Goal: Task Accomplishment & Management: Use online tool/utility

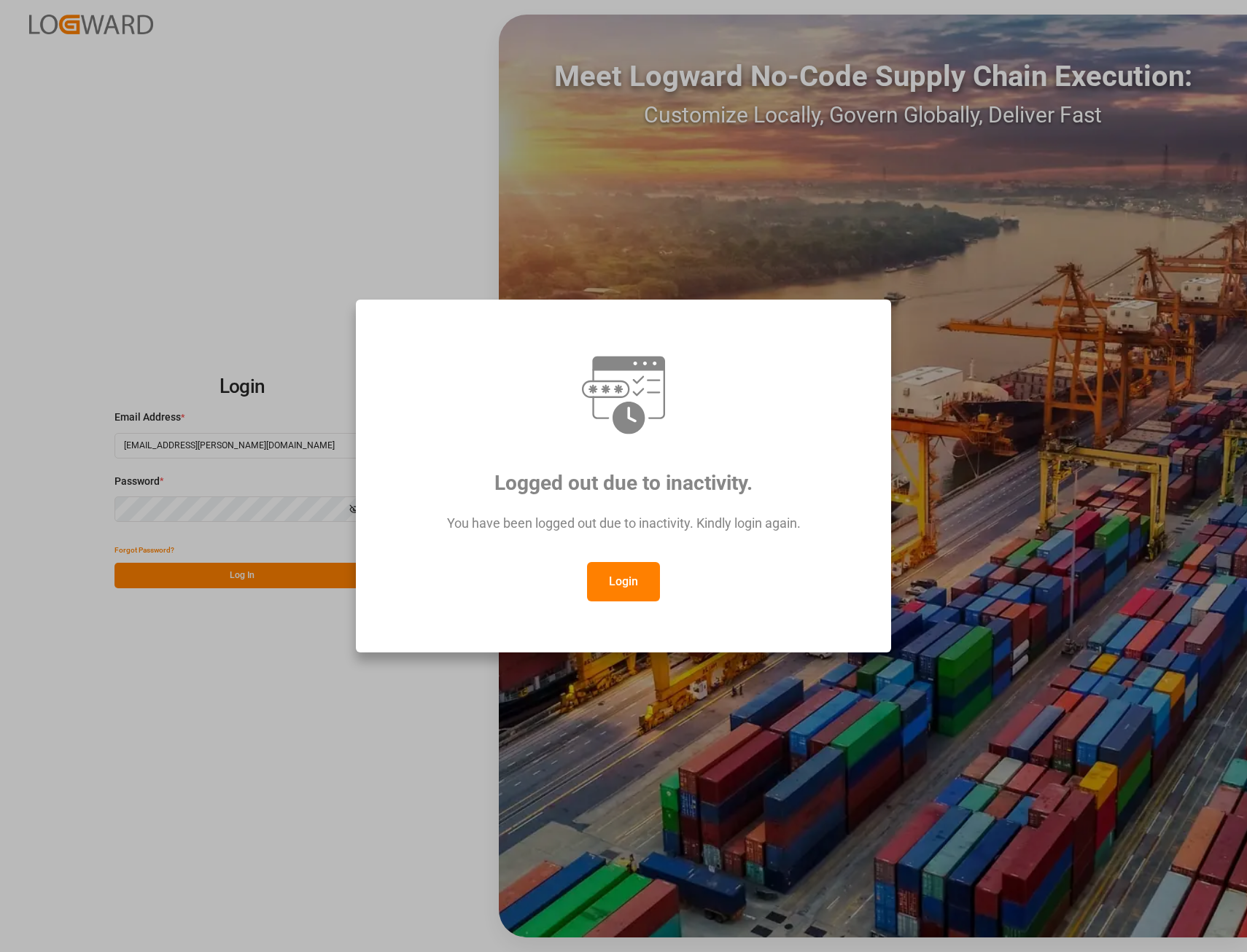
click at [622, 578] on button "Login" at bounding box center [623, 581] width 73 height 40
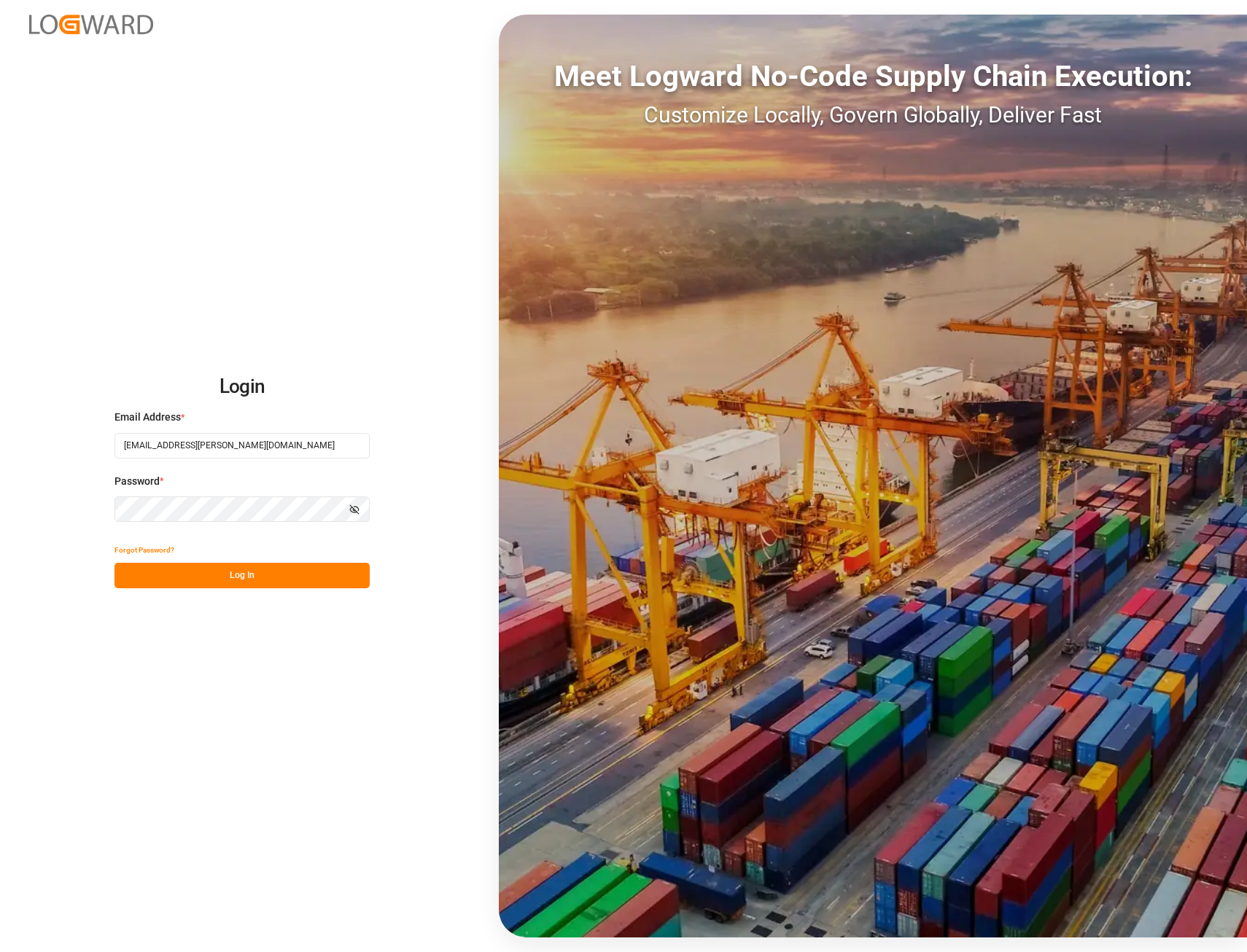
click at [273, 586] on button "Log In" at bounding box center [242, 575] width 256 height 25
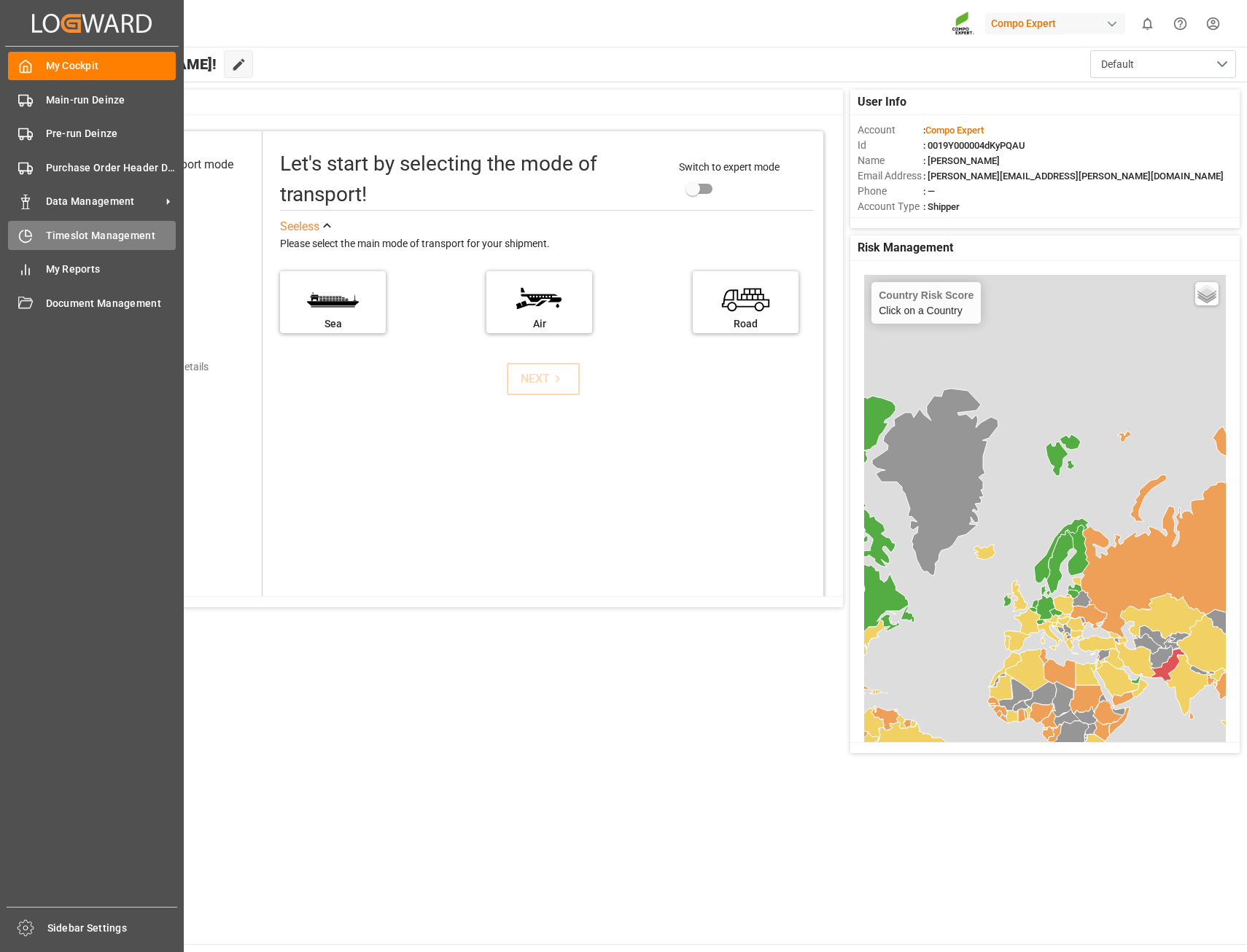
click at [83, 237] on span "Timeslot Management" at bounding box center [111, 236] width 130 height 15
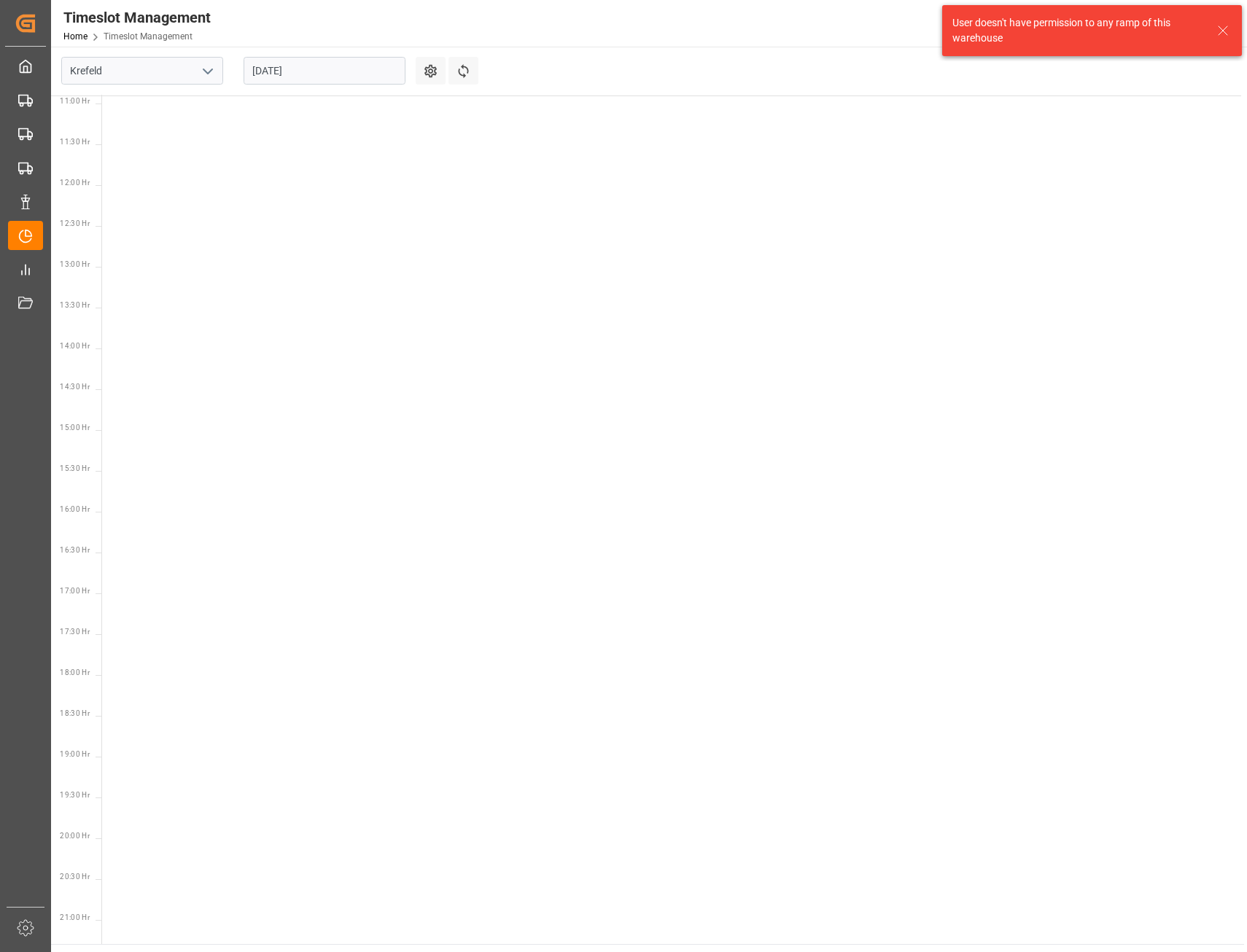
scroll to position [919, 0]
click at [197, 67] on button "open menu" at bounding box center [207, 71] width 22 height 22
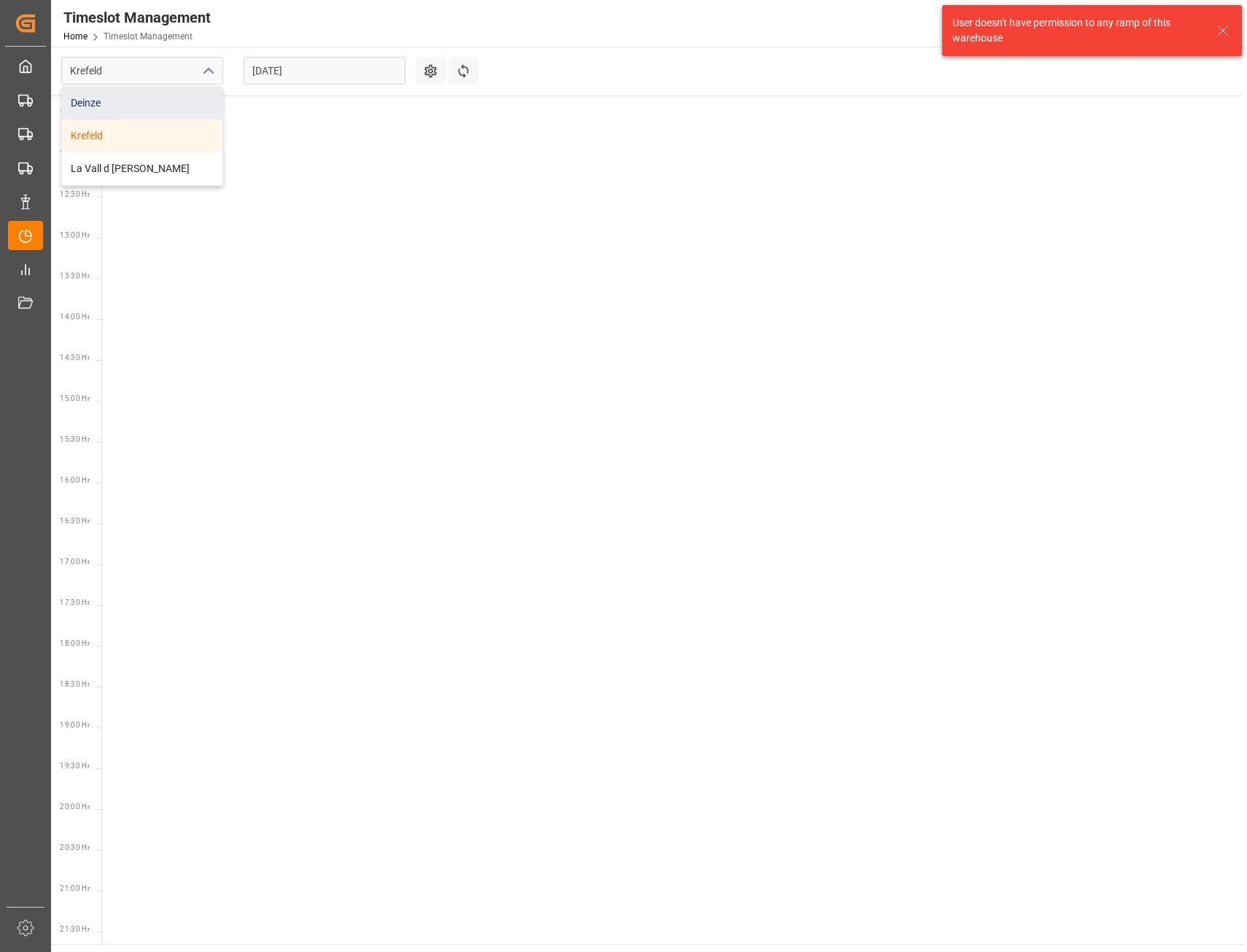
click at [76, 102] on div "Deinze" at bounding box center [142, 103] width 160 height 33
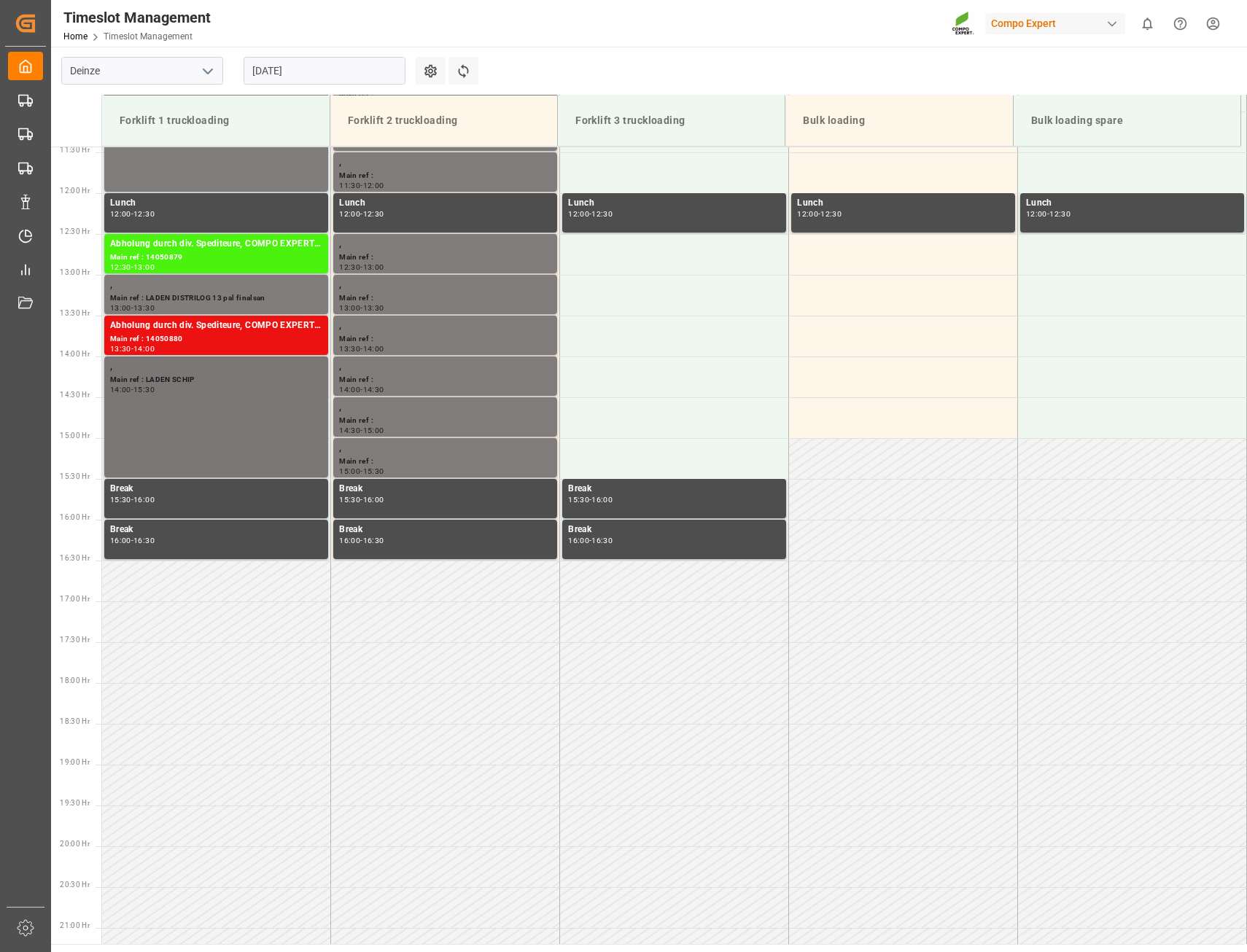
scroll to position [897, 0]
